Goal: Leave review/rating: Leave review/rating

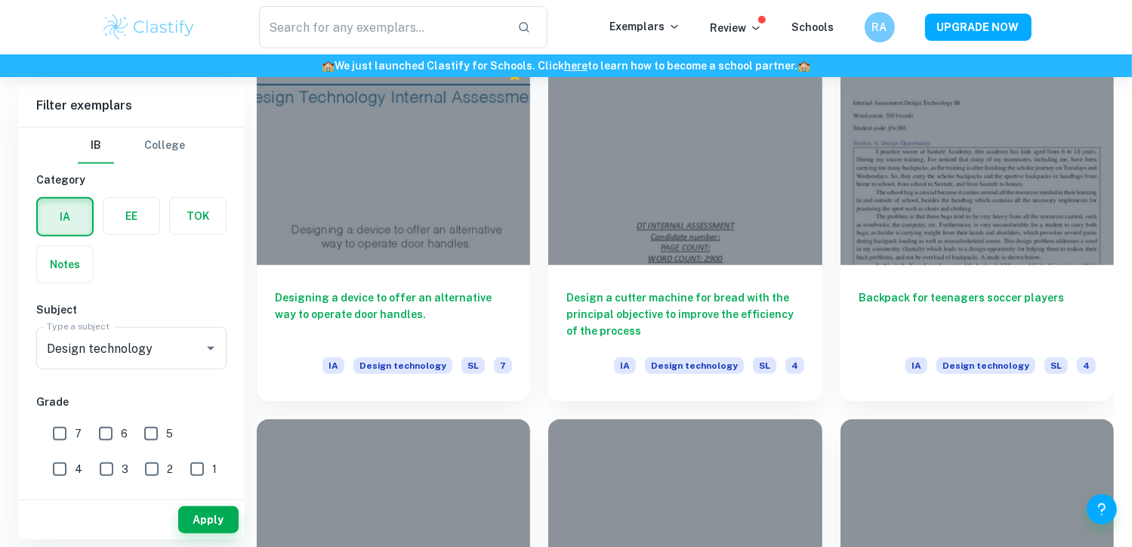
scroll to position [1454, 0]
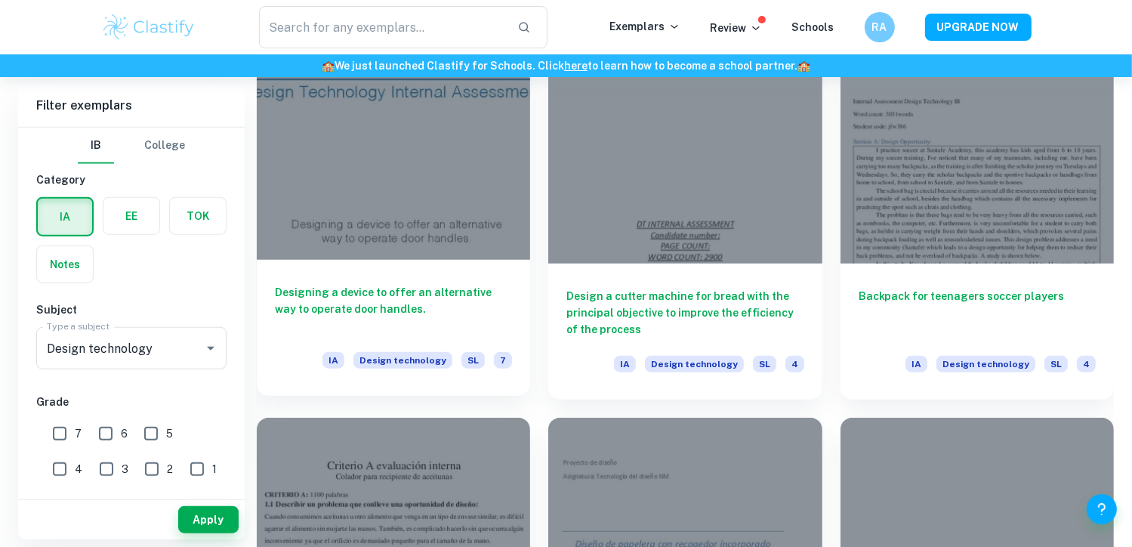
click at [448, 303] on h6 "Designing a device to offer an alternative way to operate door handles." at bounding box center [393, 309] width 237 height 50
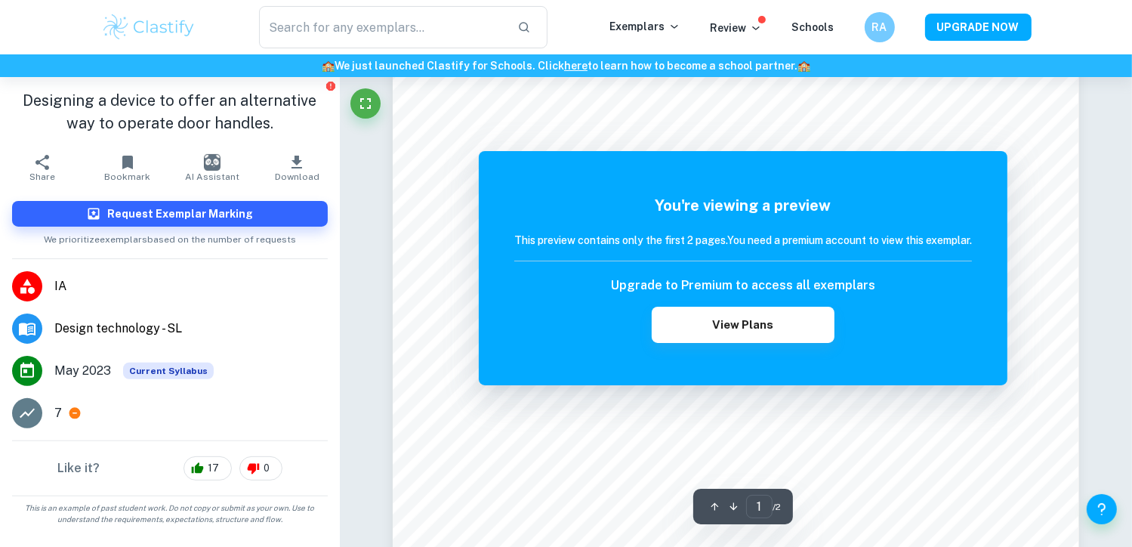
scroll to position [343, 0]
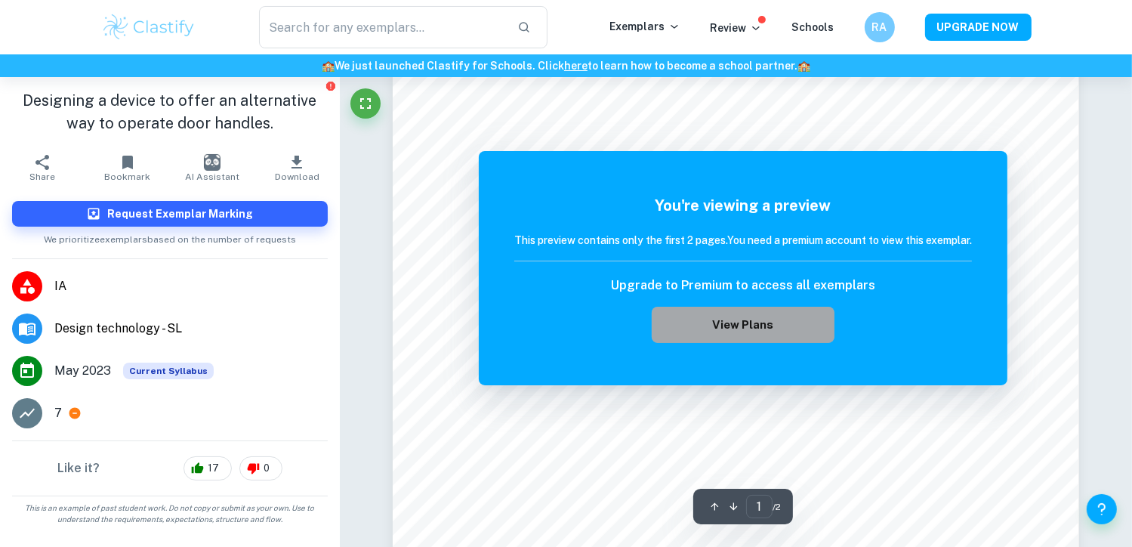
click at [700, 334] on button "View Plans" at bounding box center [743, 325] width 183 height 36
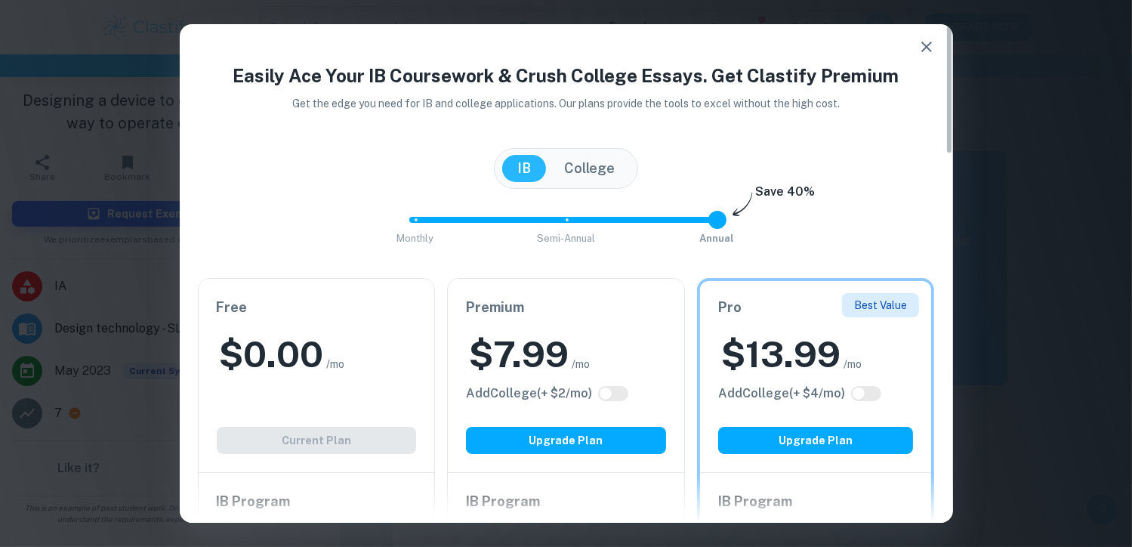
click at [353, 443] on div "Free $ 0.00 /mo Add College (+ $ 2 /mo) Current Plan" at bounding box center [317, 375] width 236 height 193
click at [591, 174] on button "College" at bounding box center [589, 168] width 81 height 27
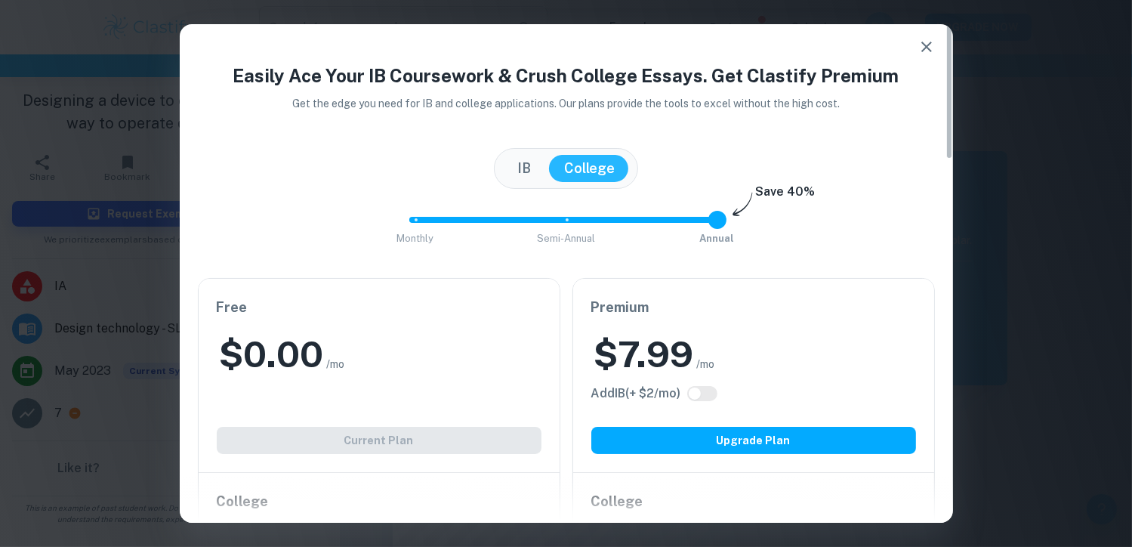
click at [519, 164] on button "IB" at bounding box center [524, 168] width 44 height 27
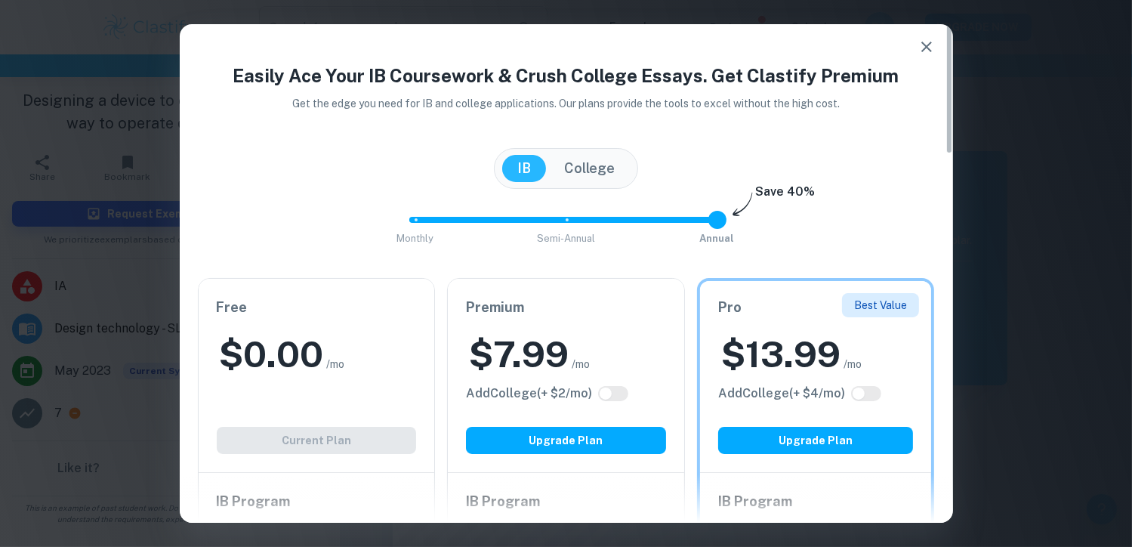
click at [582, 165] on button "College" at bounding box center [589, 168] width 81 height 27
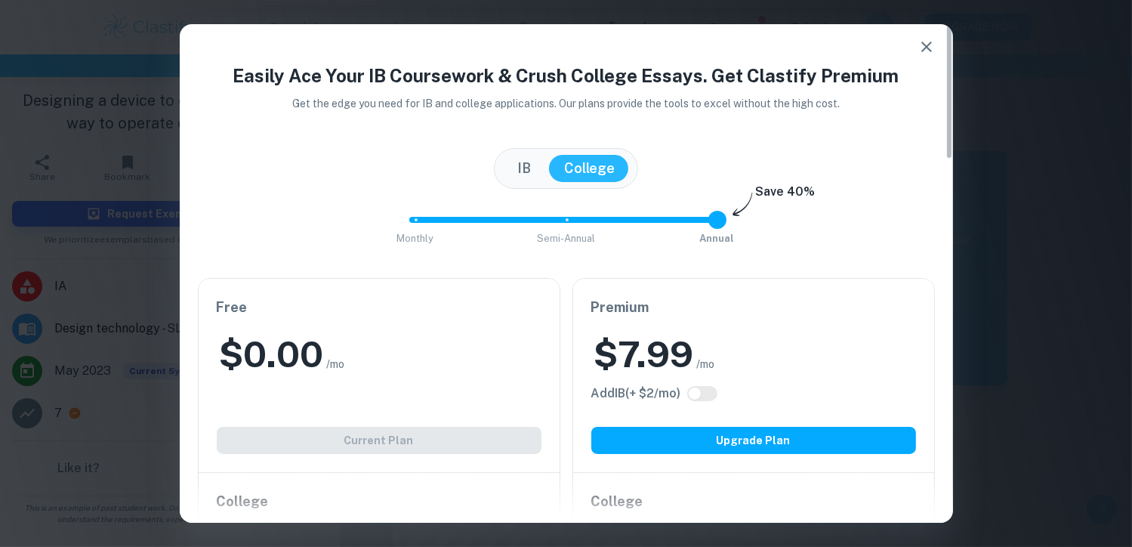
click at [525, 159] on button "IB" at bounding box center [524, 168] width 44 height 27
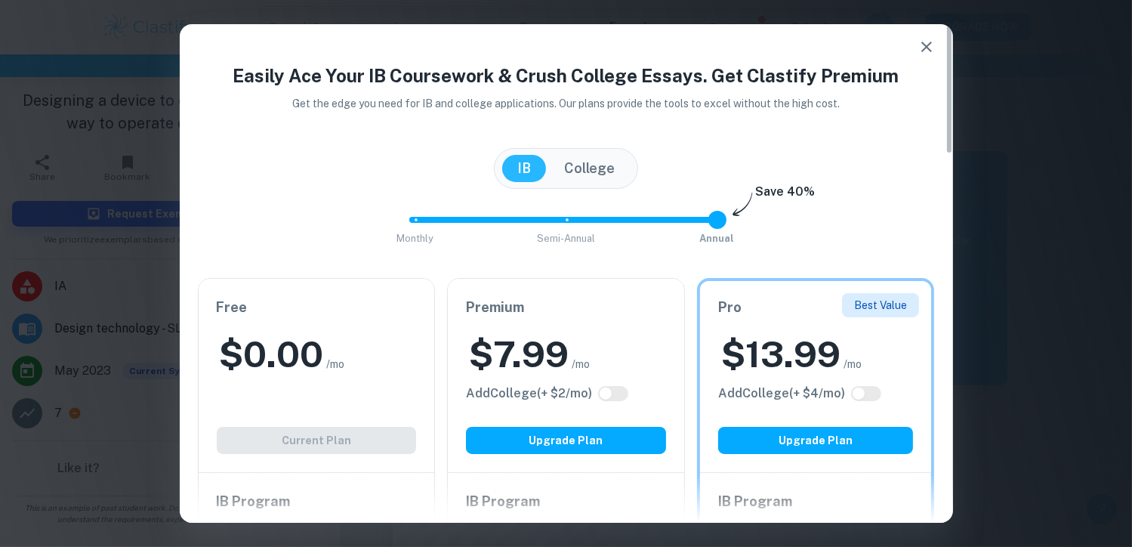
click at [930, 39] on icon "button" at bounding box center [926, 47] width 18 height 18
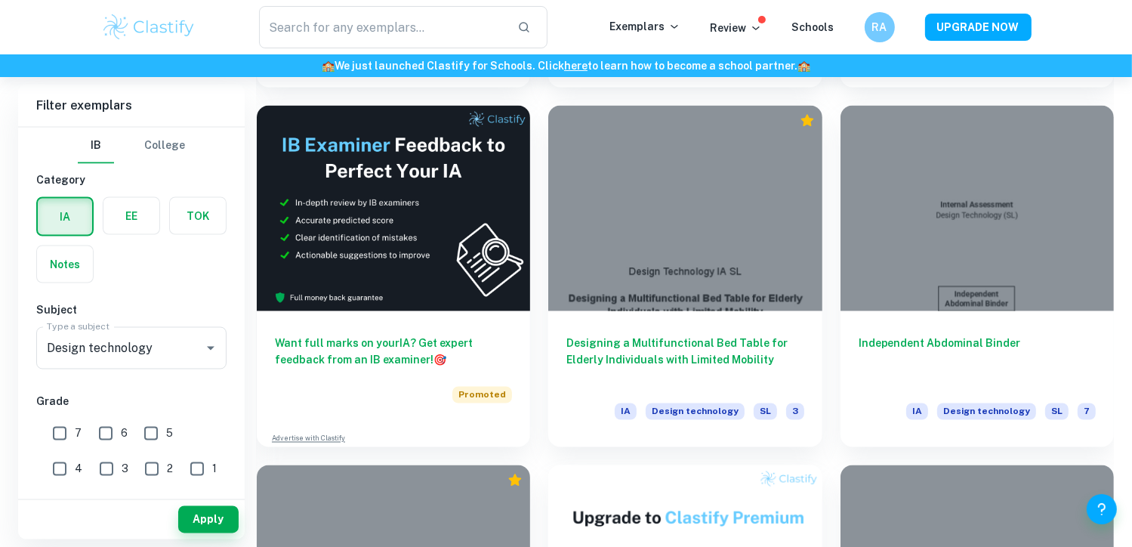
scroll to position [2487, 0]
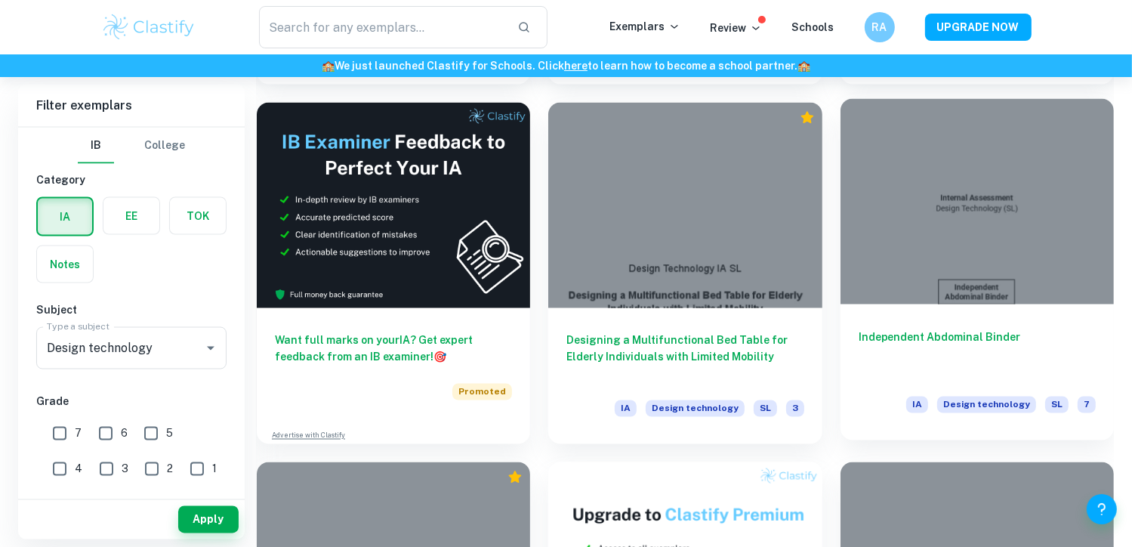
click at [932, 191] on div at bounding box center [976, 201] width 273 height 205
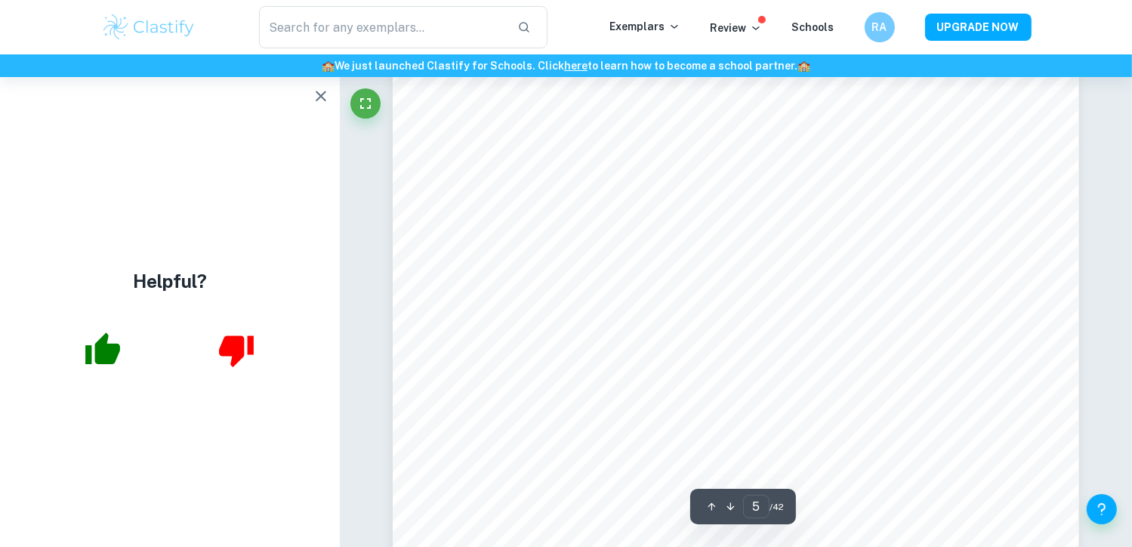
scroll to position [4182, 0]
type input "6"
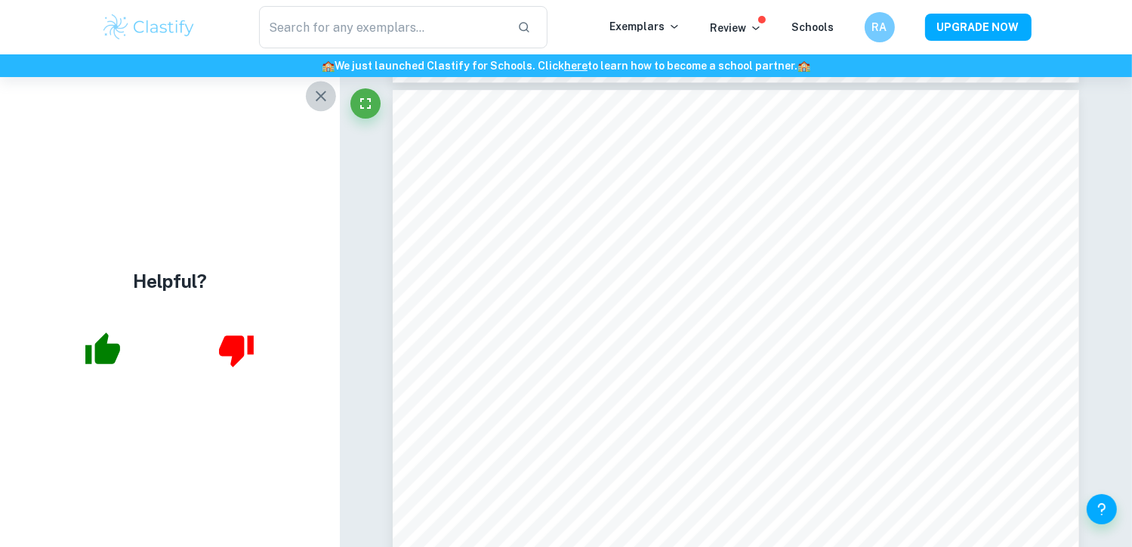
click at [322, 98] on icon "button" at bounding box center [321, 96] width 11 height 11
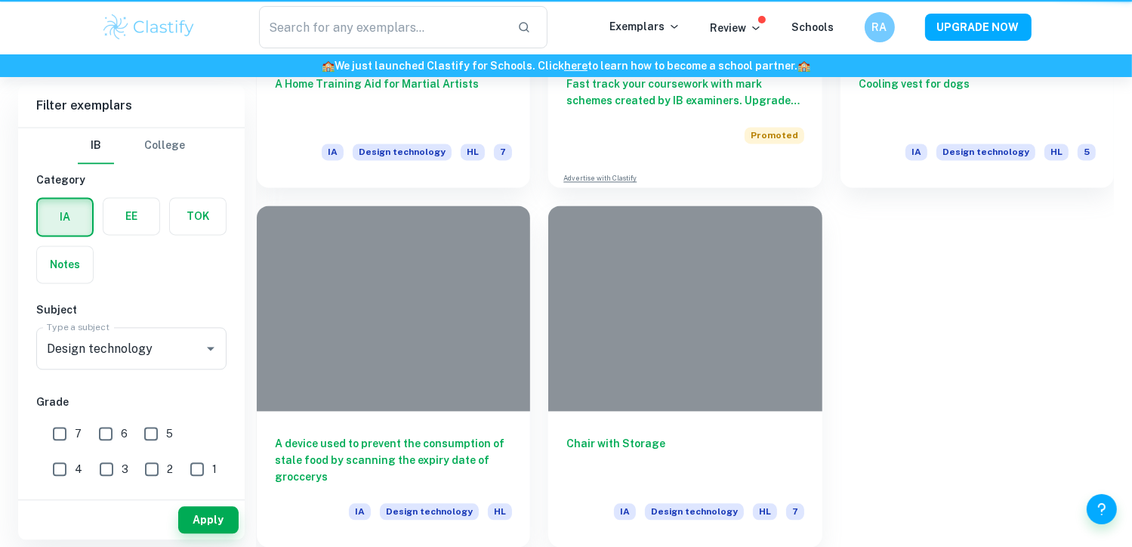
scroll to position [2487, 0]
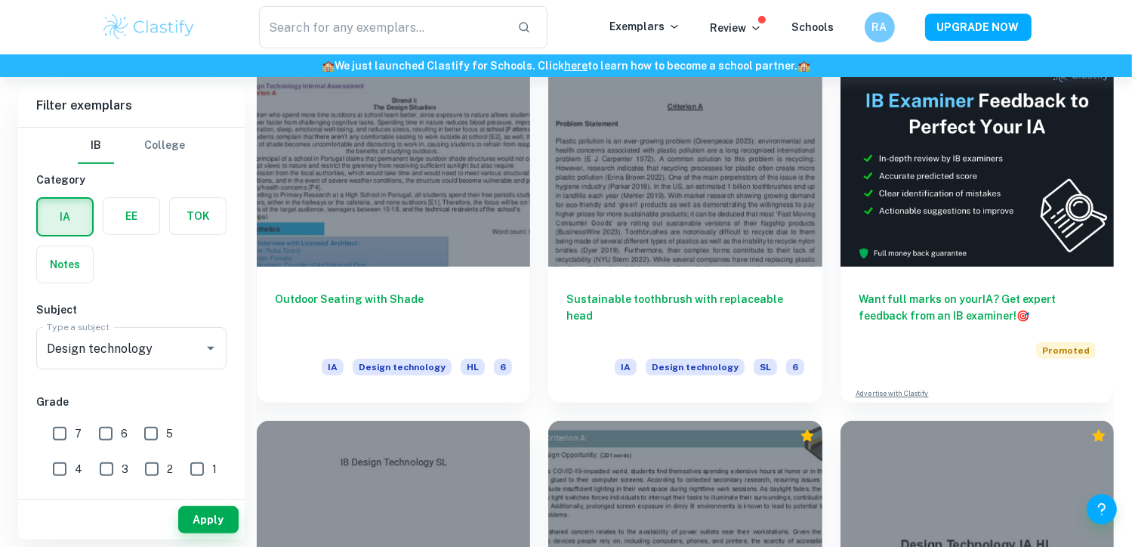
scroll to position [374, 0]
